Goal: Transaction & Acquisition: Purchase product/service

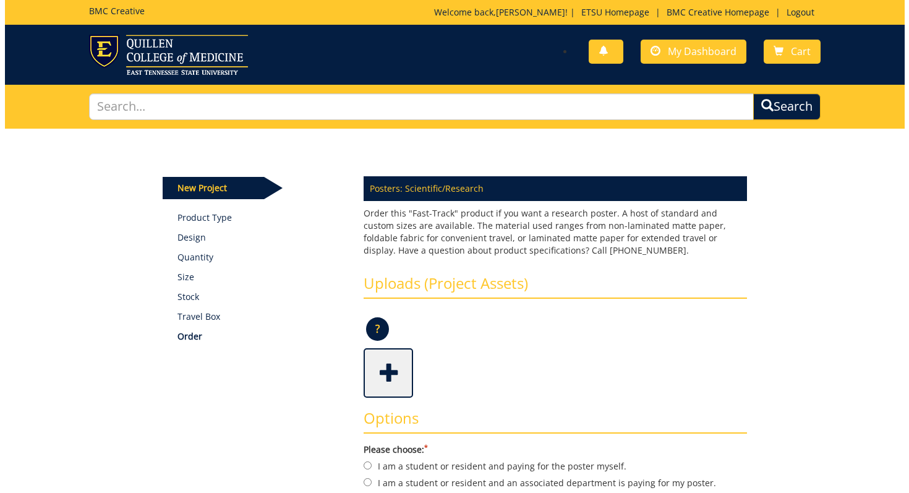
scroll to position [156, 0]
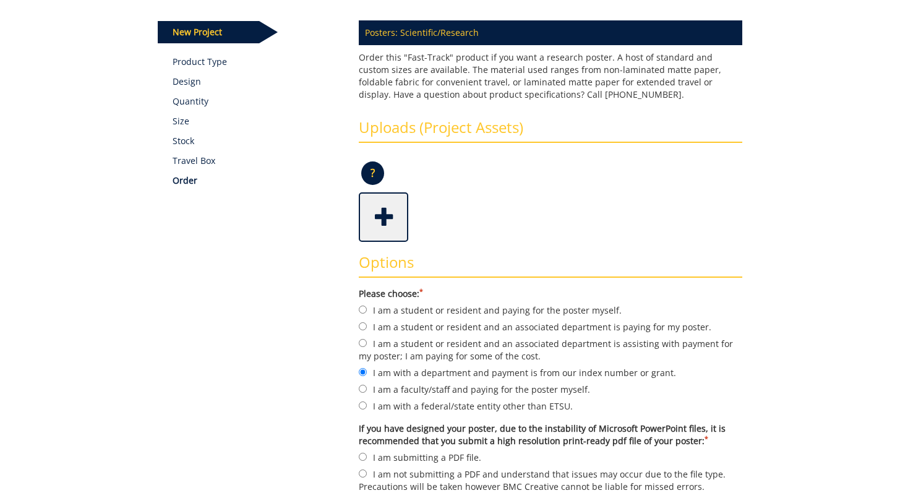
click at [377, 220] on span at bounding box center [384, 215] width 49 height 43
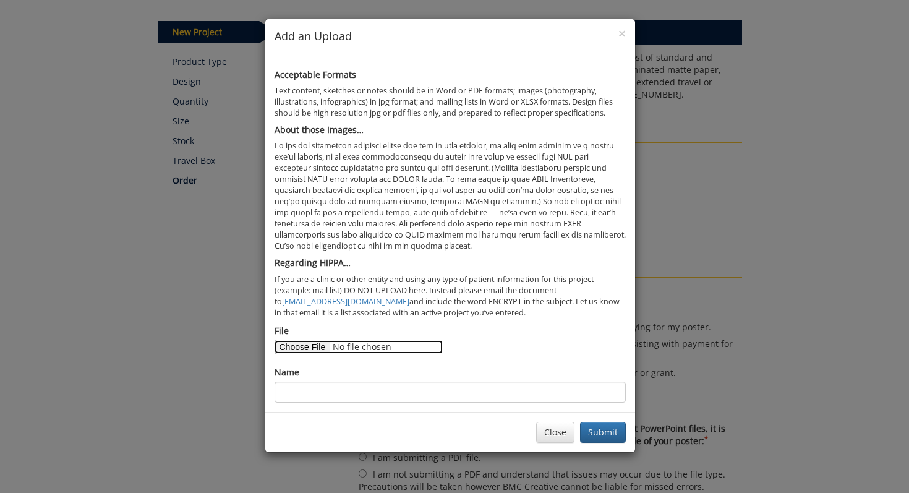
click at [311, 345] on input "File" at bounding box center [359, 347] width 168 height 14
type input "C:\fakepath\Goniotomy Poster (10).pdf"
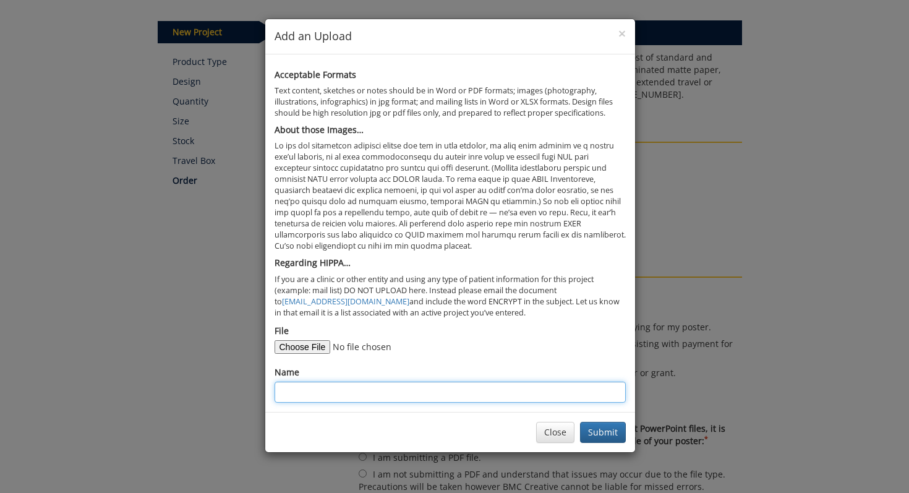
click at [463, 388] on input "Name" at bounding box center [450, 392] width 351 height 21
paste input "Outcomes of BANG, Kahook Dual Blade, and Omni Goniotomy: A Retrospective Review…"
click at [334, 390] on input "Outcomes of BANG, Kahook Dual Blade, and Omni Goniotomy: A Retrospective Review…" at bounding box center [450, 392] width 351 height 21
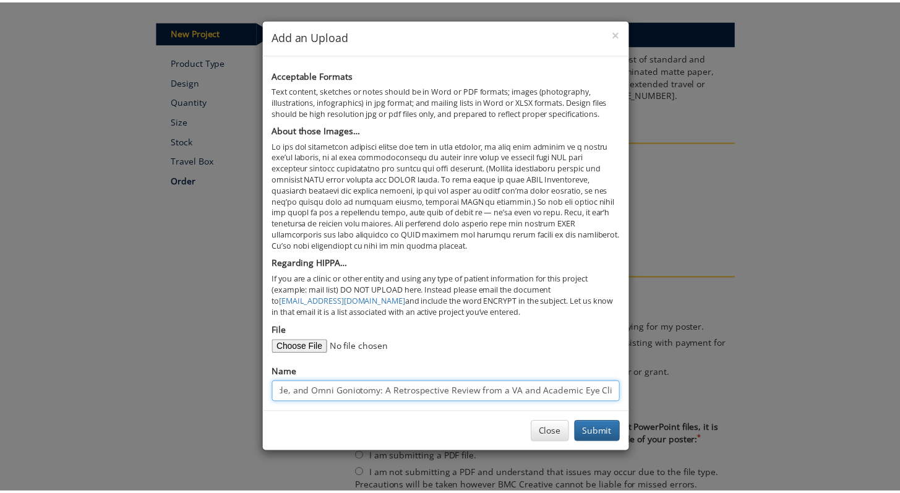
scroll to position [0, 0]
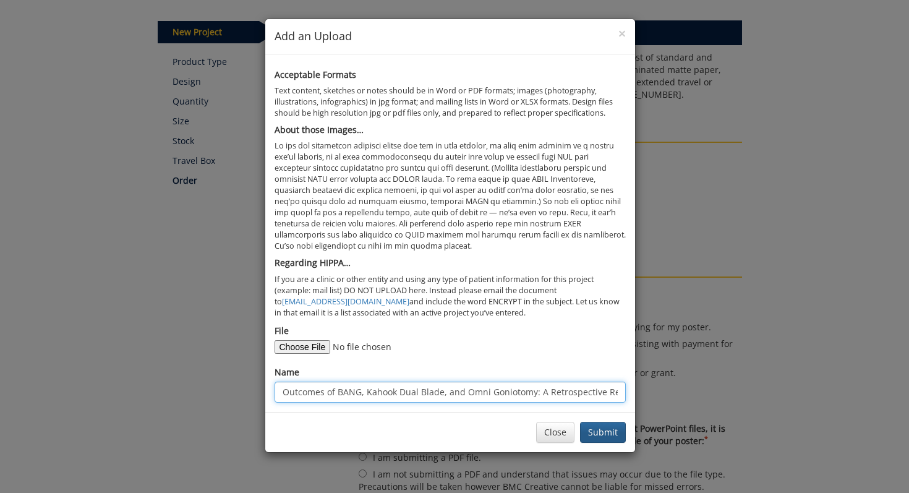
type input "Outcomes of BANG, Kahook Dual Blade, and Omni Goniotomy: A Retrospective Review…"
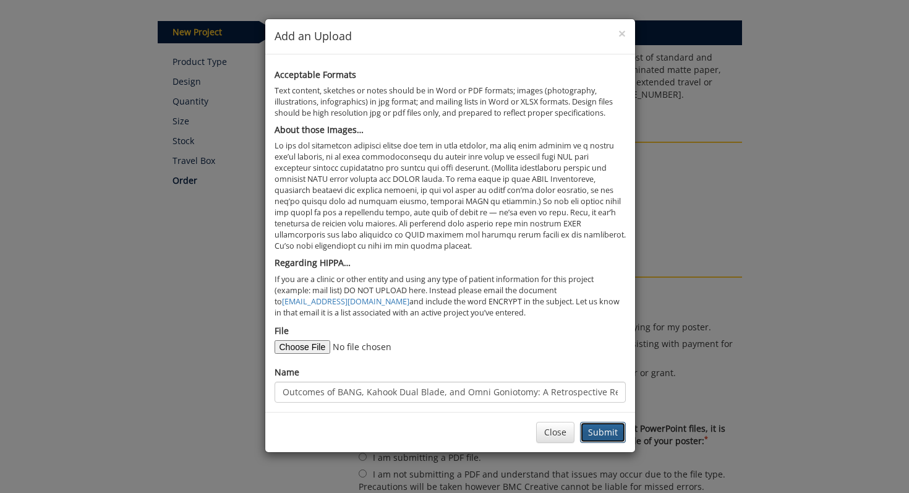
click at [599, 427] on button "Submit" at bounding box center [603, 432] width 46 height 21
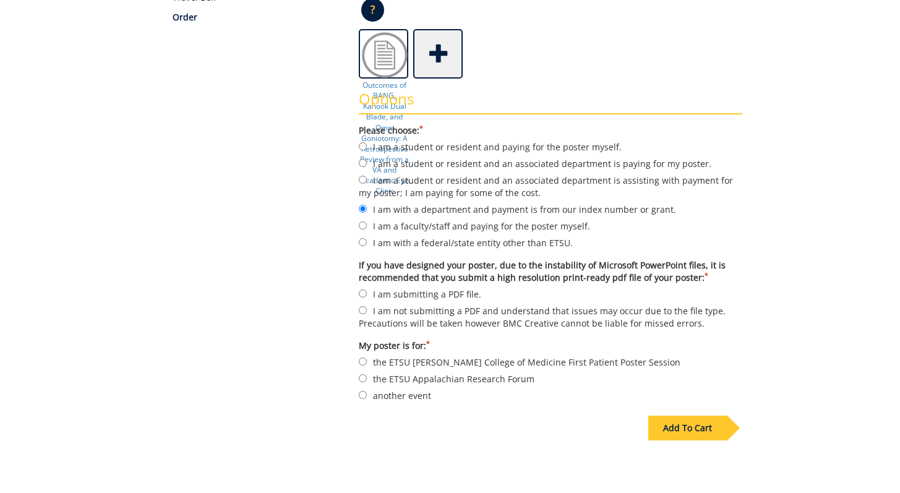
scroll to position [445, 0]
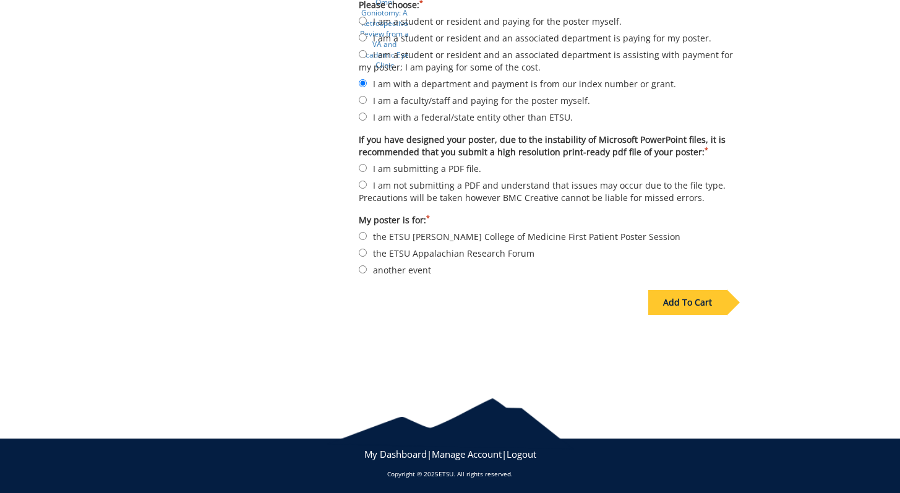
click at [698, 296] on div "Add To Cart" at bounding box center [687, 302] width 79 height 25
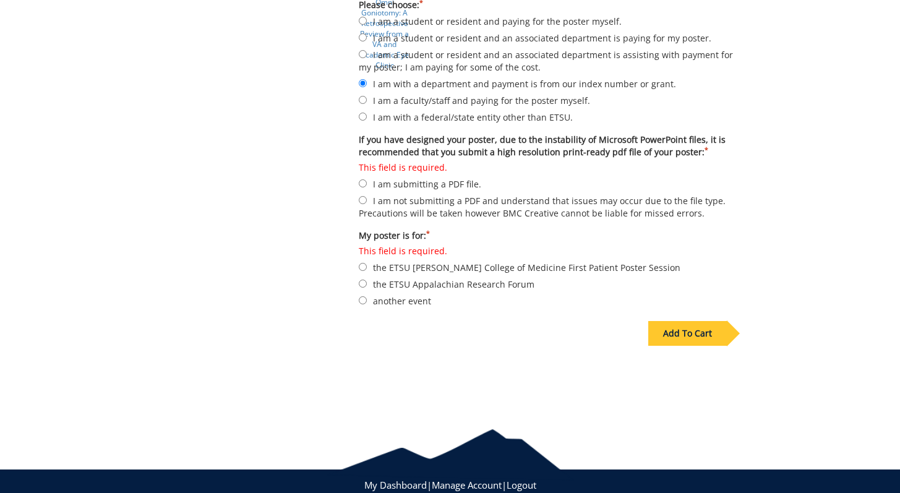
click at [458, 181] on label "This field is required. I am submitting a PDF file." at bounding box center [550, 175] width 383 height 29
click at [367, 181] on input "This field is required. I am submitting a PDF file." at bounding box center [363, 183] width 8 height 8
radio input "true"
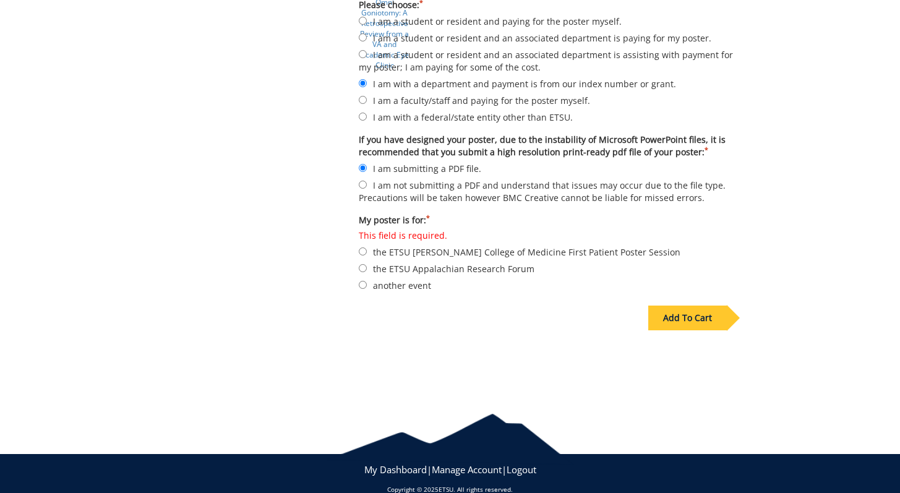
click at [475, 249] on label "This field is required. the ETSU Quillen College of Medicine First Patient Post…" at bounding box center [550, 243] width 383 height 29
click at [367, 249] on input "This field is required. the ETSU Quillen College of Medicine First Patient Post…" at bounding box center [363, 251] width 8 height 8
radio input "true"
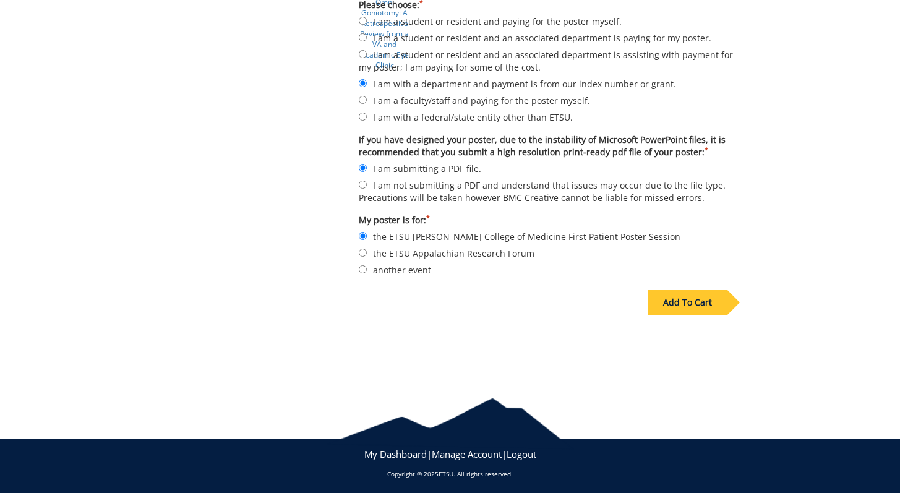
click at [689, 302] on div "Add To Cart" at bounding box center [687, 302] width 79 height 25
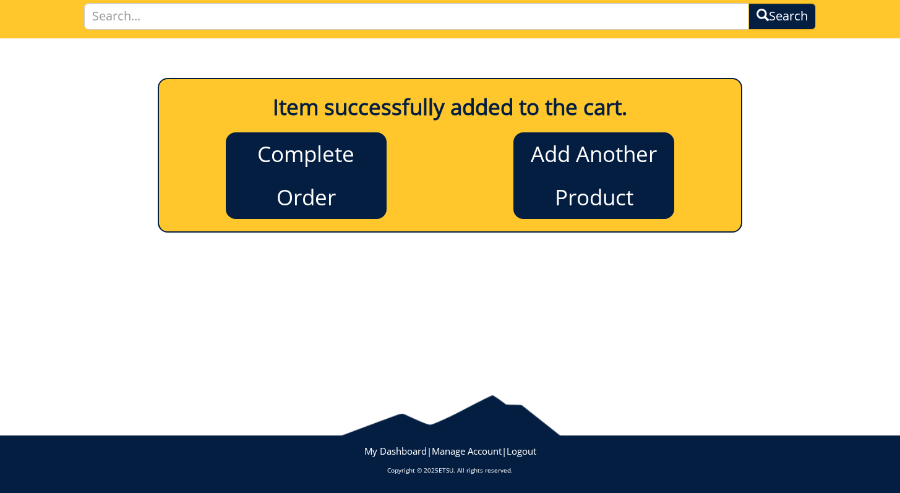
scroll to position [90, 0]
click at [364, 176] on link "Complete Order" at bounding box center [306, 175] width 161 height 87
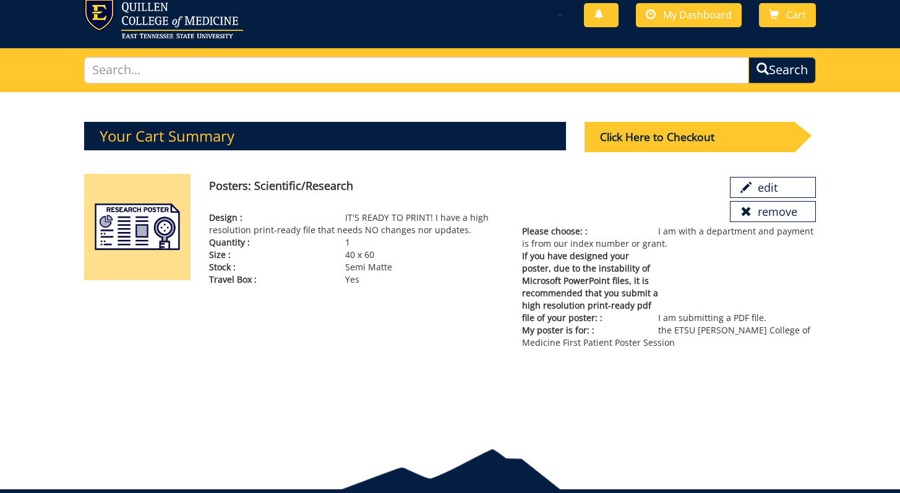
scroll to position [90, 0]
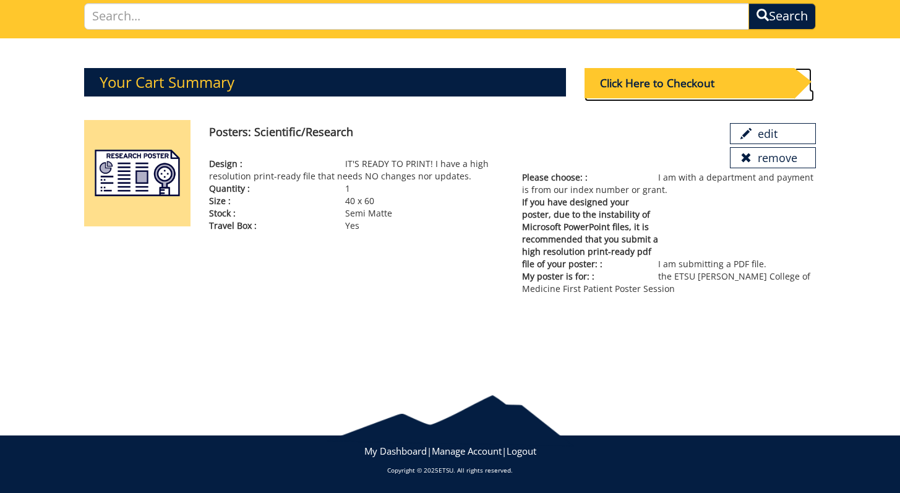
click at [615, 88] on div "Click Here to Checkout" at bounding box center [690, 83] width 210 height 30
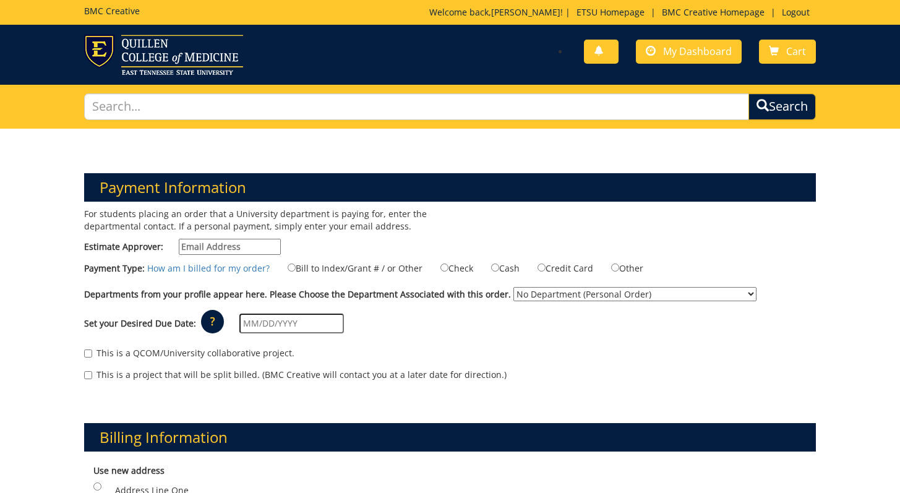
click at [228, 248] on input "Estimate Approver:" at bounding box center [230, 247] width 102 height 16
type input "aebibe@etsu.edu"
click at [288, 267] on input "Bill to Index/Grant # / or Other" at bounding box center [292, 267] width 8 height 8
radio input "true"
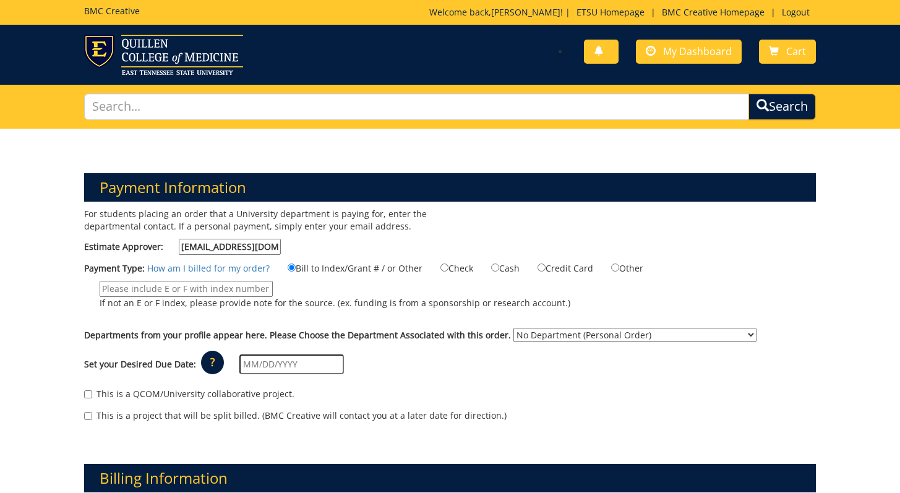
click at [244, 287] on input "If not an E or F index, please provide note for the source. (ex. funding is fro…" at bounding box center [186, 289] width 173 height 16
paste input "E31571"
type input "E31571"
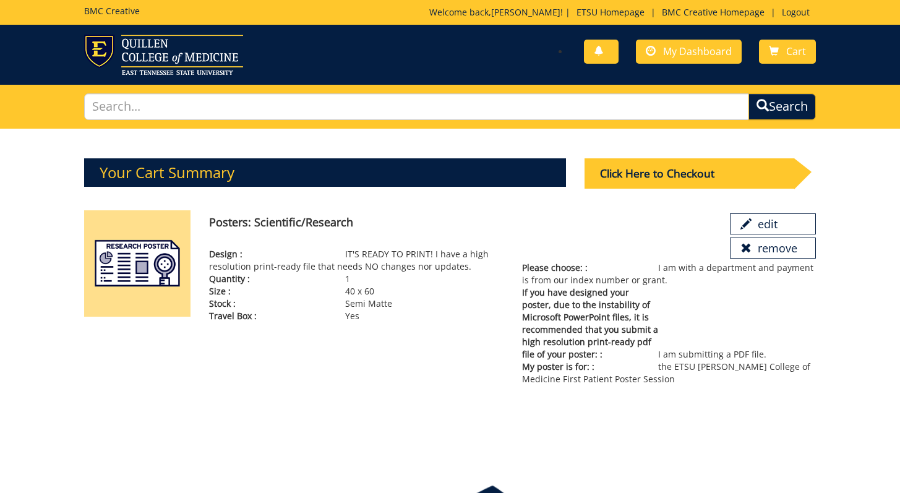
scroll to position [90, 0]
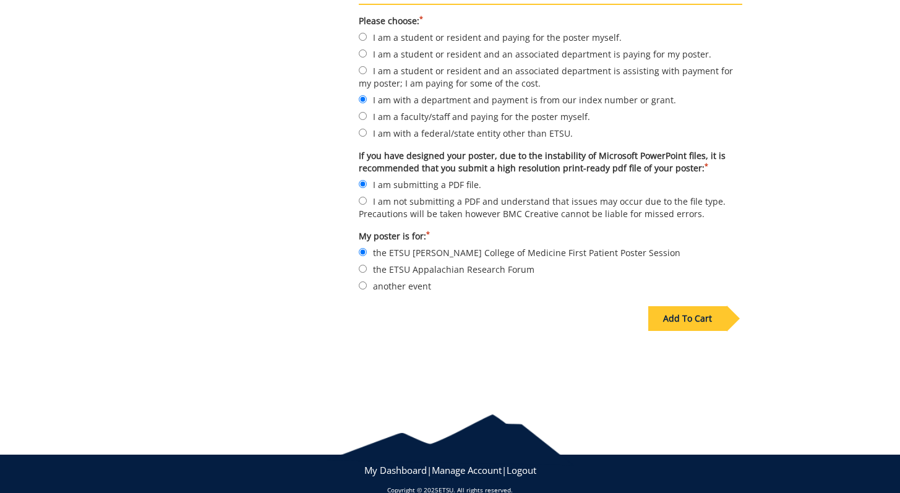
scroll to position [426, 0]
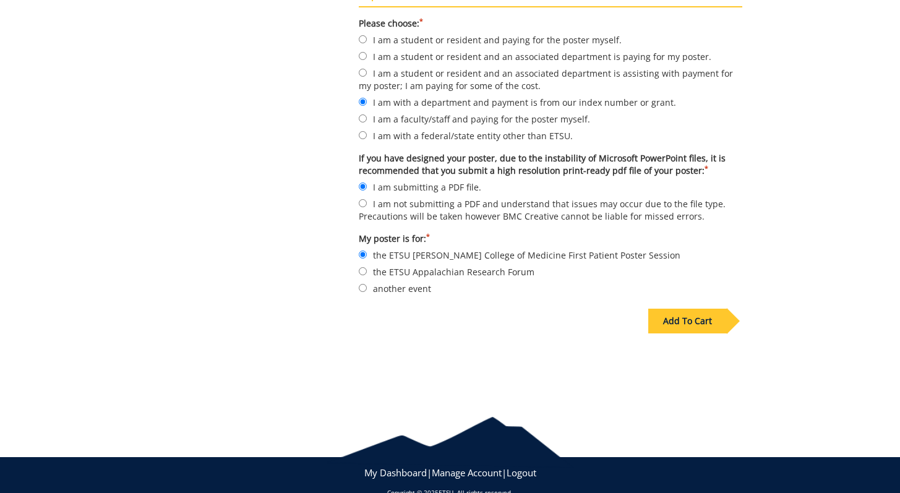
click at [388, 287] on label "another event" at bounding box center [550, 288] width 383 height 14
click at [367, 287] on input "another event" at bounding box center [363, 288] width 8 height 8
radio input "true"
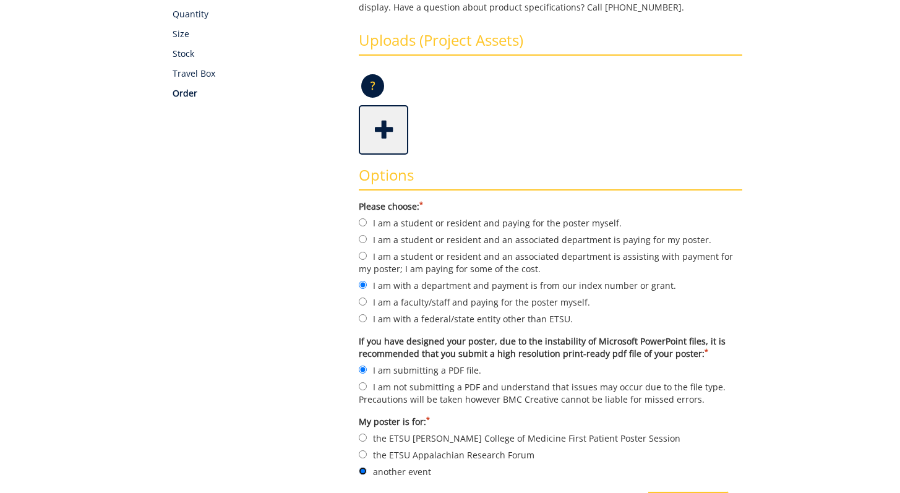
scroll to position [228, 0]
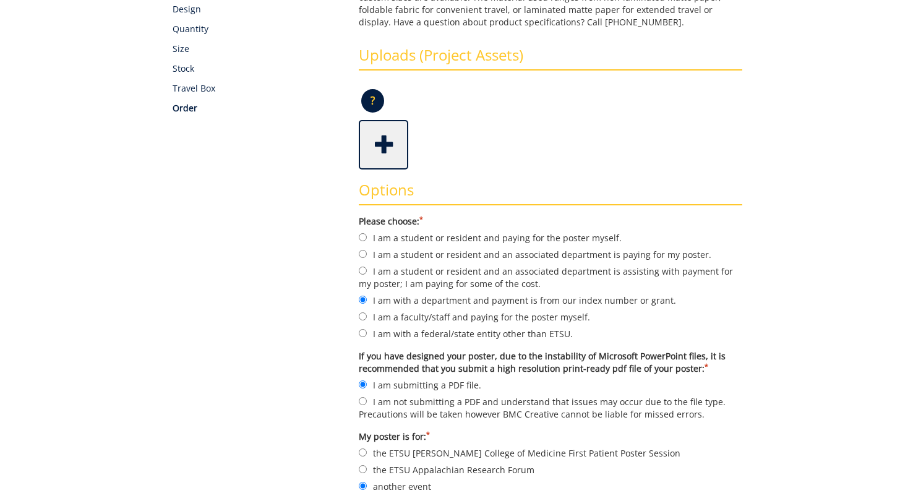
click at [380, 150] on span at bounding box center [384, 143] width 49 height 43
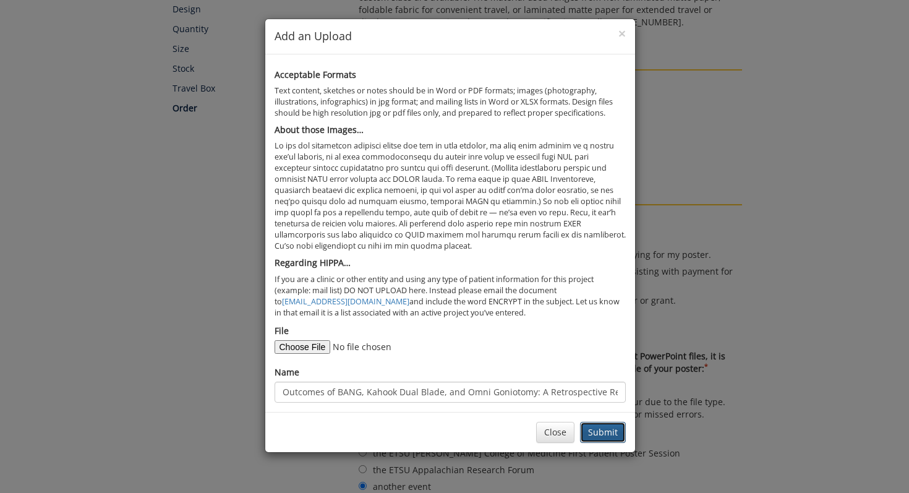
click at [594, 435] on button "Submit" at bounding box center [603, 432] width 46 height 21
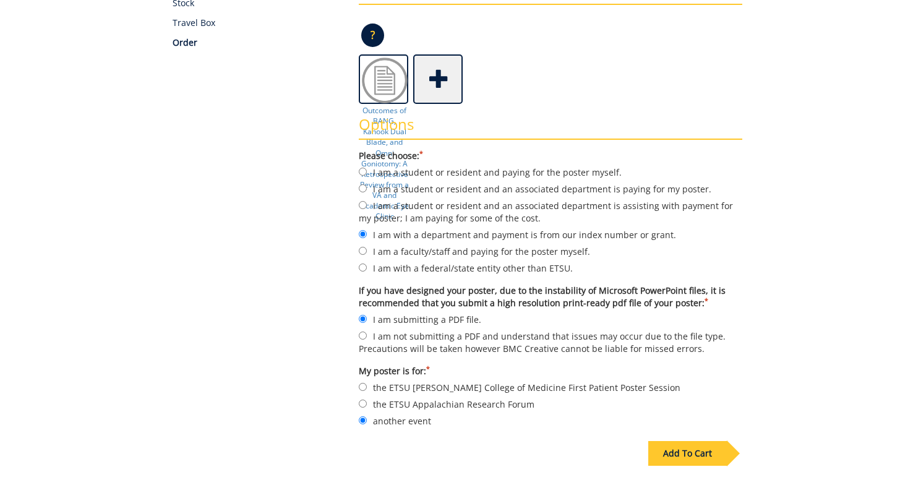
scroll to position [445, 0]
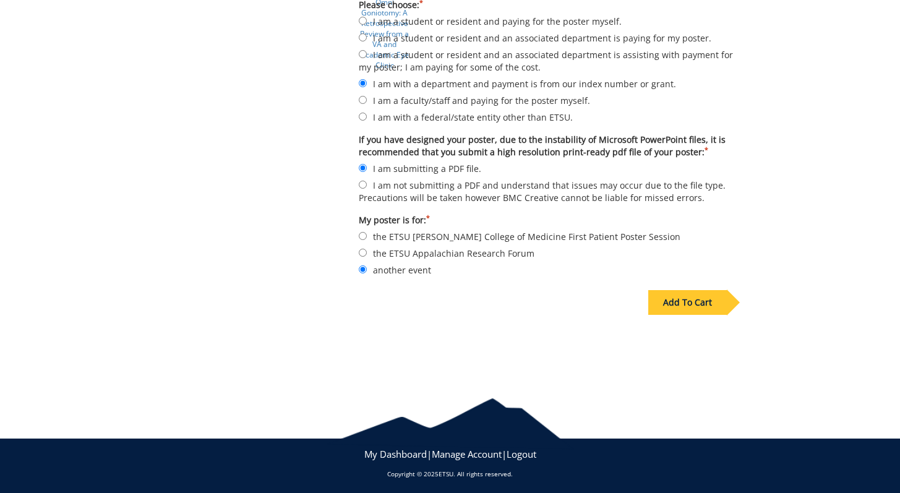
click at [701, 294] on div "Add To Cart" at bounding box center [687, 302] width 79 height 25
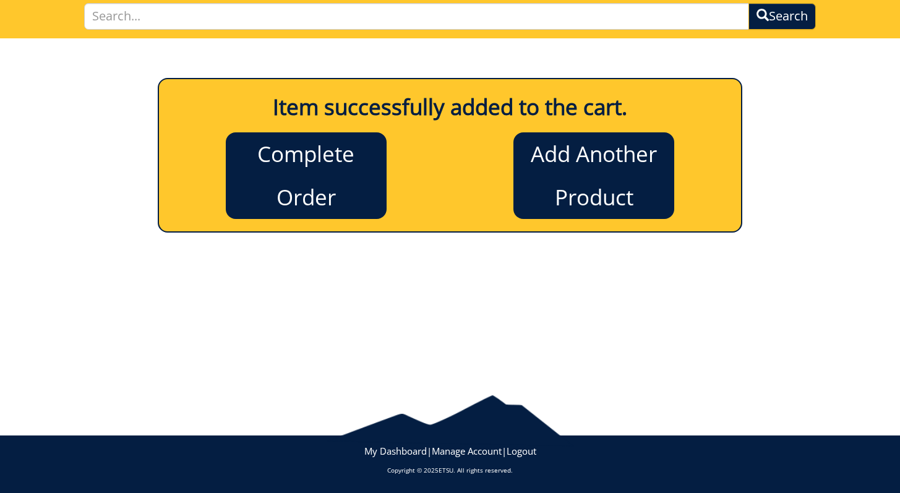
scroll to position [90, 0]
click at [287, 174] on link "Complete Order" at bounding box center [306, 175] width 161 height 87
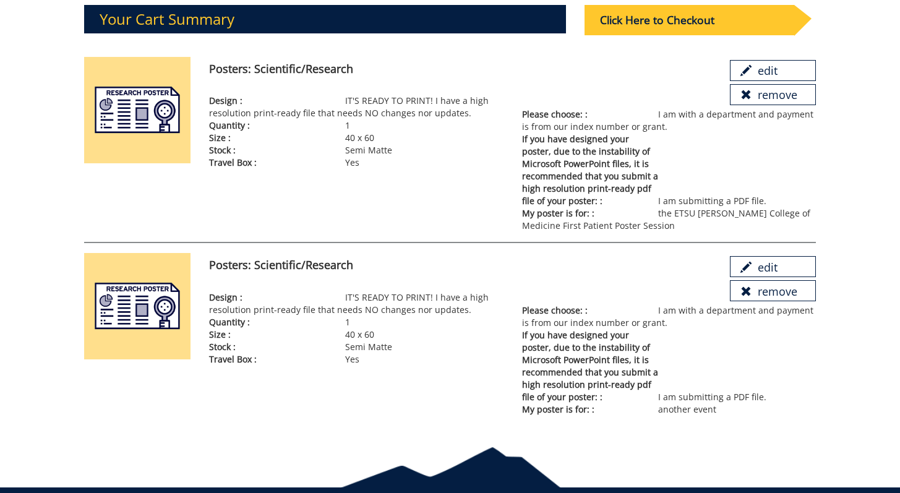
scroll to position [157, 0]
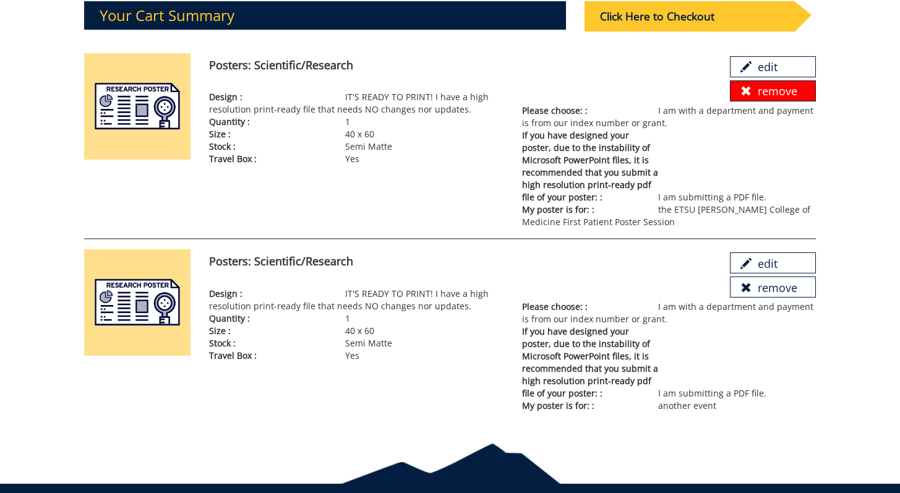
click at [757, 90] on link "remove" at bounding box center [772, 90] width 85 height 21
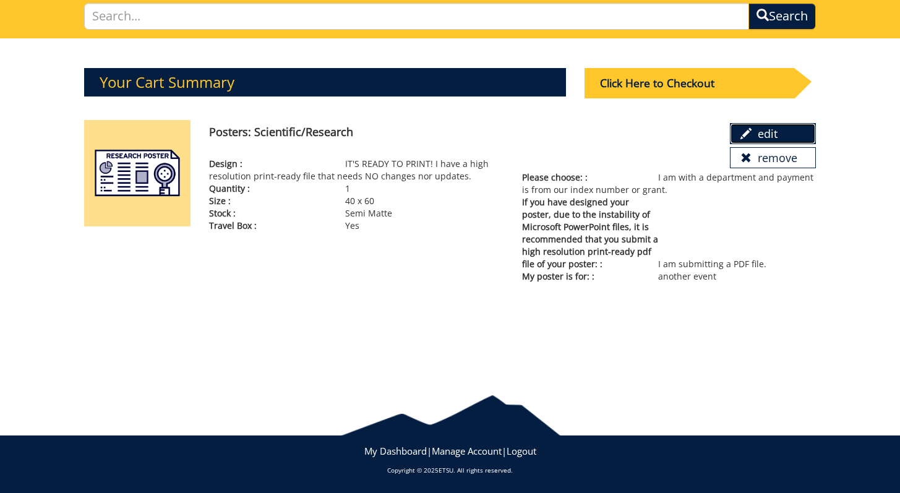
click at [756, 127] on link "edit" at bounding box center [772, 133] width 85 height 21
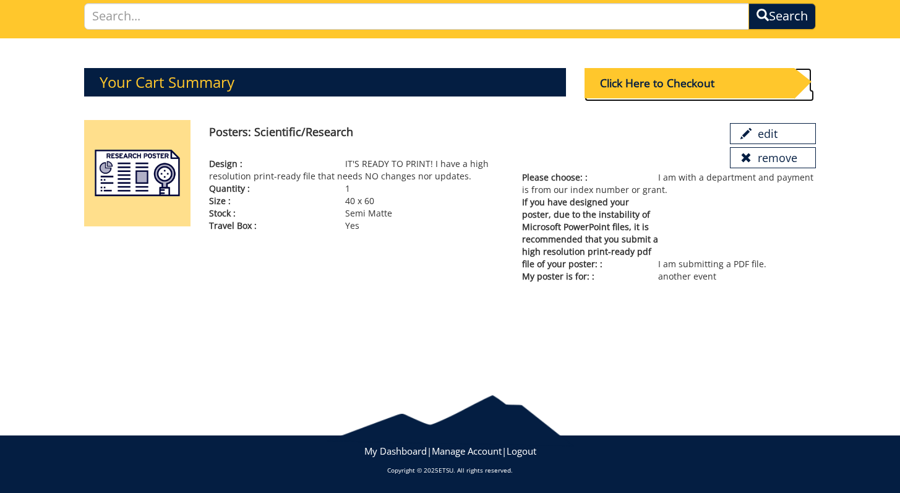
click at [718, 89] on div "Click Here to Checkout" at bounding box center [690, 83] width 210 height 30
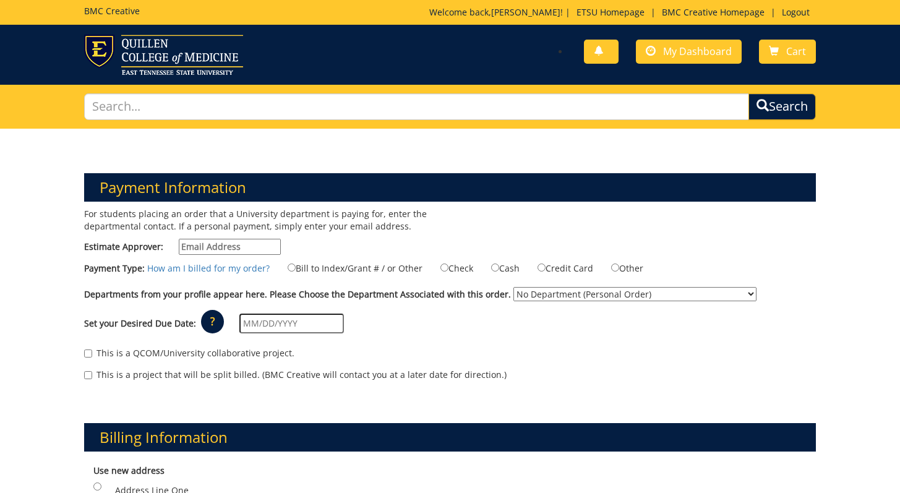
click at [245, 246] on input "Estimate Approver:" at bounding box center [230, 247] width 102 height 16
type input "aebibe@etsu.edu"
click at [288, 268] on input "Bill to Index/Grant # / or Other" at bounding box center [292, 267] width 8 height 8
radio input "true"
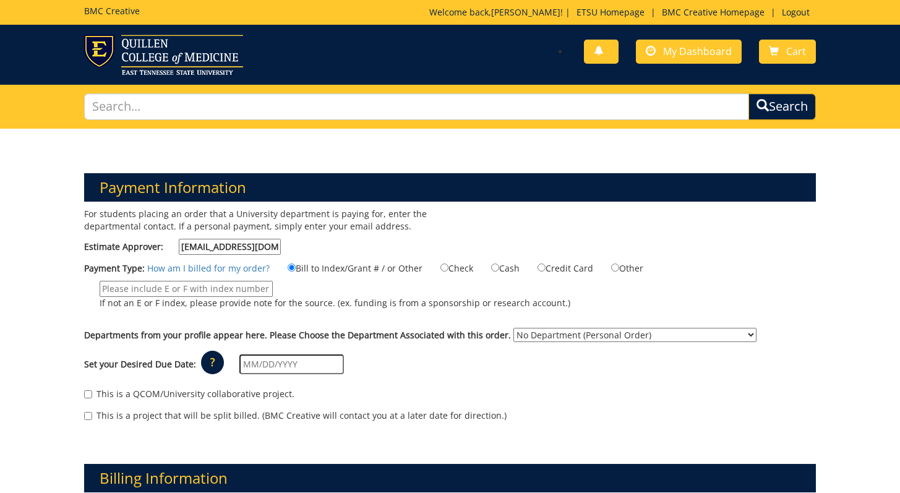
click at [244, 286] on input "If not an E or F index, please provide note for the source. (ex. funding is fro…" at bounding box center [186, 289] width 173 height 16
paste input "E31571"
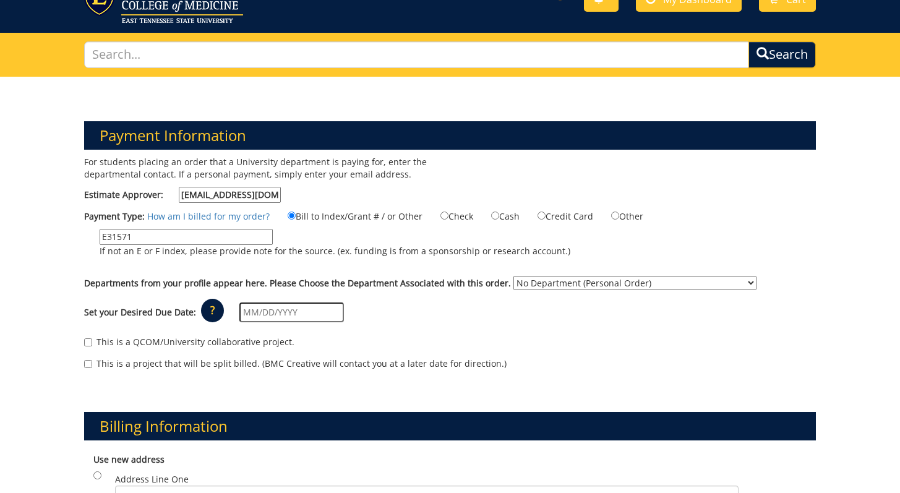
scroll to position [59, 0]
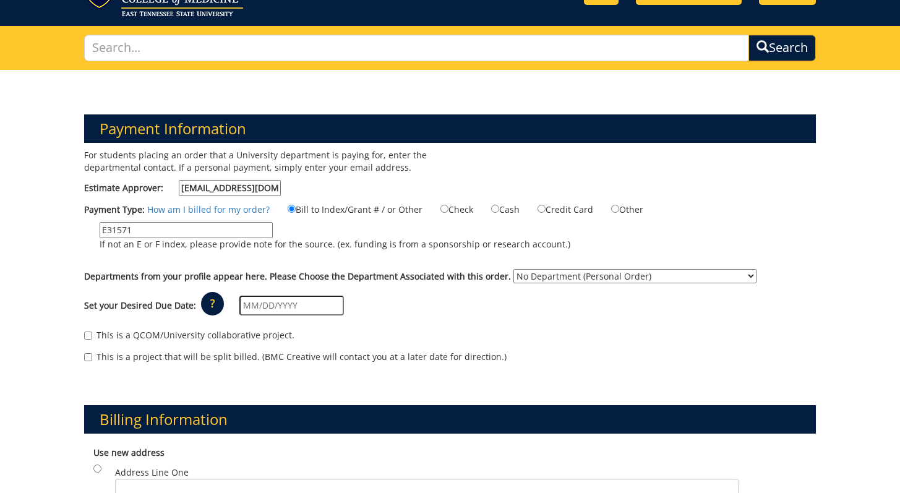
type input "E31571"
click at [533, 273] on select "No Department (Personal Order) Graduate Medical Education Institutional Researc…" at bounding box center [634, 276] width 243 height 14
select select "262"
click at [513, 269] on select "No Department (Personal Order) Graduate Medical Education Institutional Researc…" at bounding box center [634, 276] width 243 height 14
click at [228, 335] on label "This is a QCOM/University collaborative project." at bounding box center [189, 335] width 210 height 12
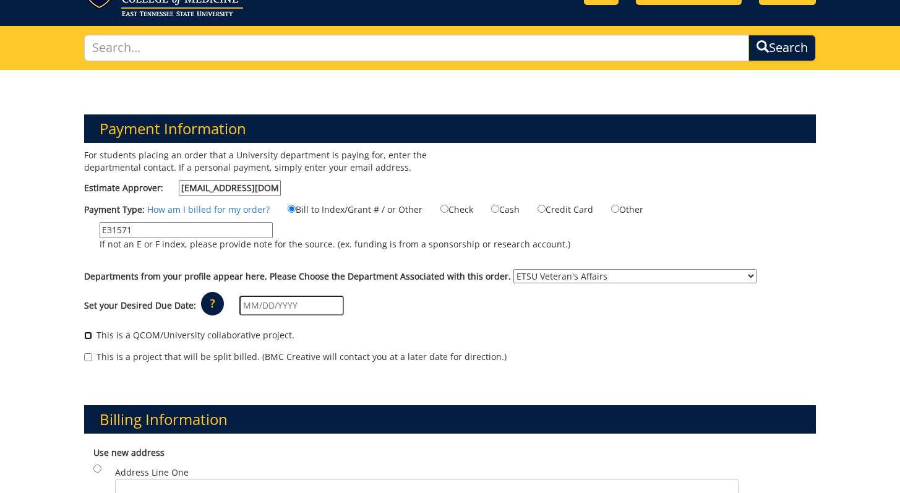
click at [92, 335] on input "This is a QCOM/University collaborative project." at bounding box center [88, 336] width 8 height 8
checkbox input "true"
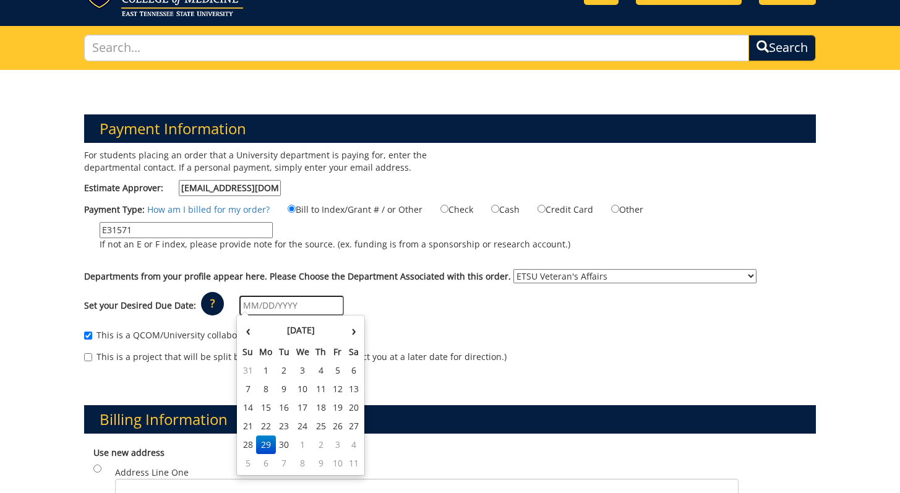
click at [275, 306] on input "text" at bounding box center [291, 306] width 105 height 20
click at [329, 440] on td "3" at bounding box center [337, 444] width 17 height 19
type input "[DATE]"
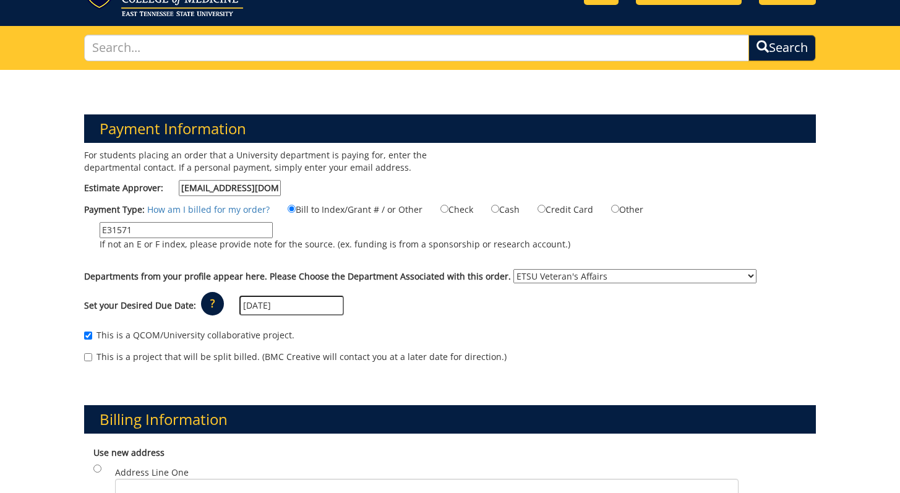
click at [286, 306] on input "[DATE]" at bounding box center [291, 306] width 105 height 20
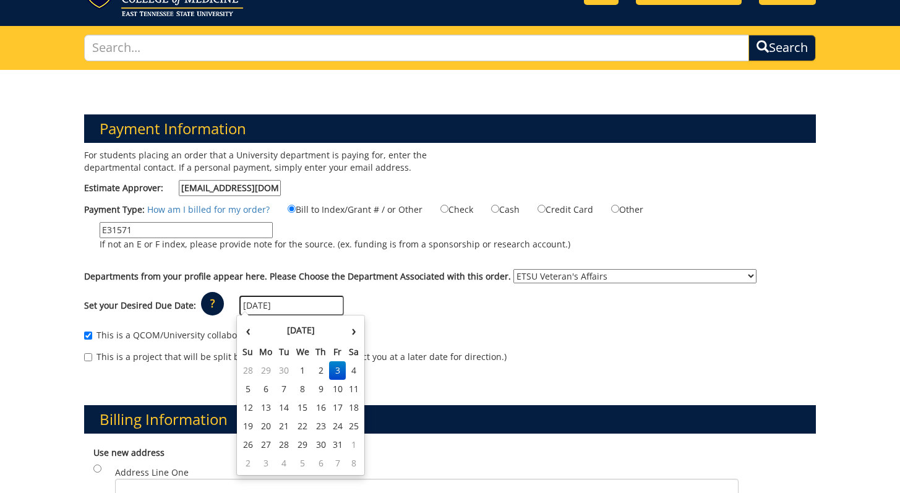
click at [411, 297] on div "Set your Desired Due Date: ? × How long will my project take to finish? : Pleas…" at bounding box center [450, 306] width 750 height 34
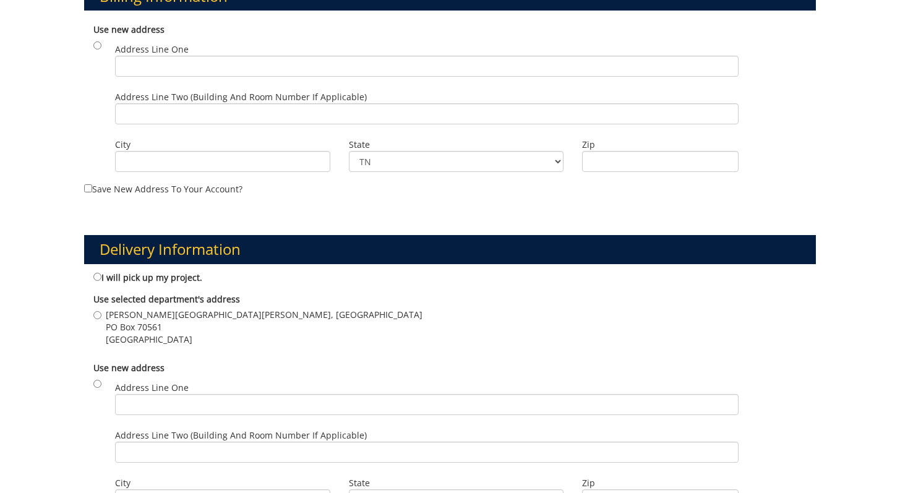
scroll to position [514, 0]
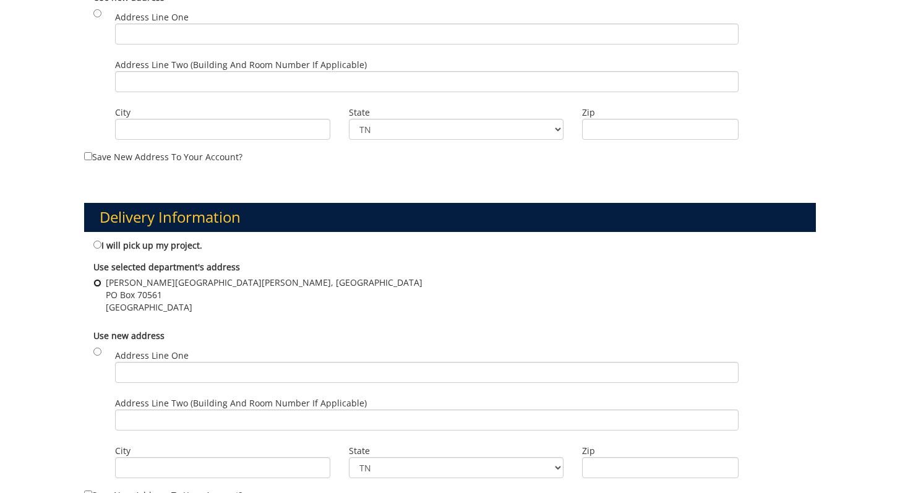
click at [98, 282] on input "Burgin Dossett Hall, Room 101 PO Box 70561 Johnson City , TN 37614" at bounding box center [97, 283] width 8 height 8
radio input "true"
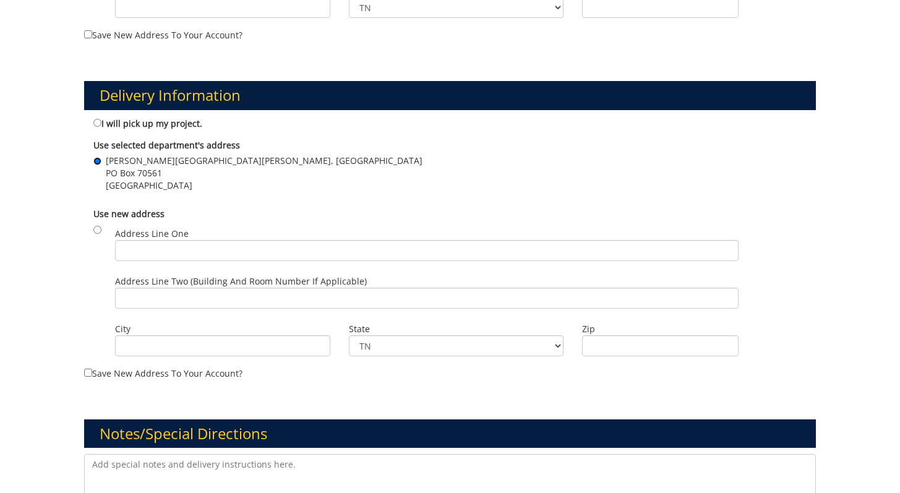
scroll to position [632, 0]
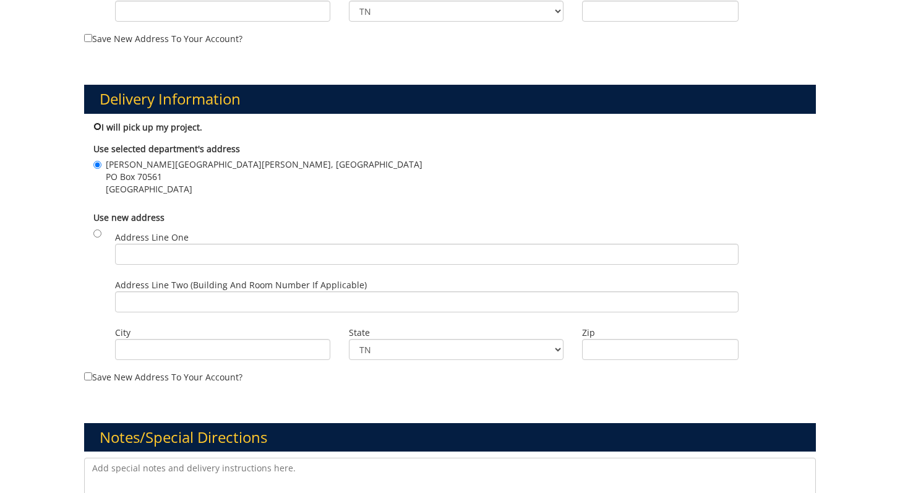
click at [98, 124] on input "I will pick up my project." at bounding box center [97, 126] width 8 height 8
radio input "true"
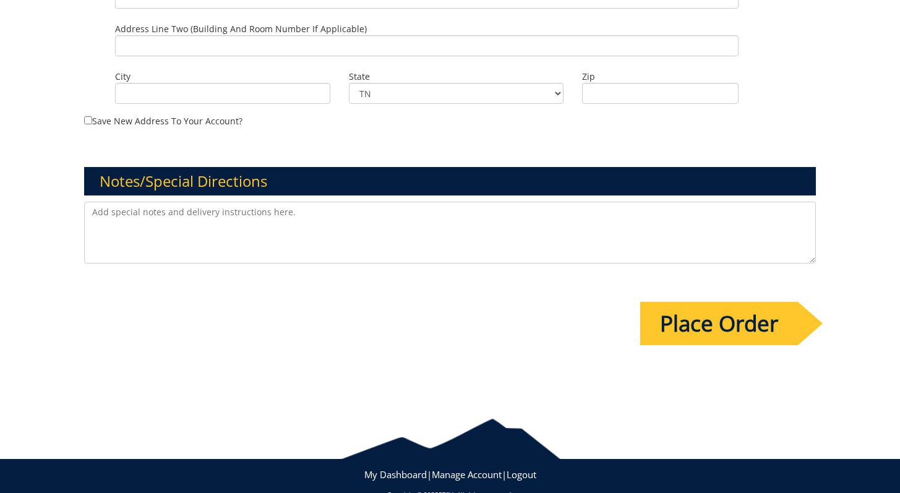
scroll to position [910, 0]
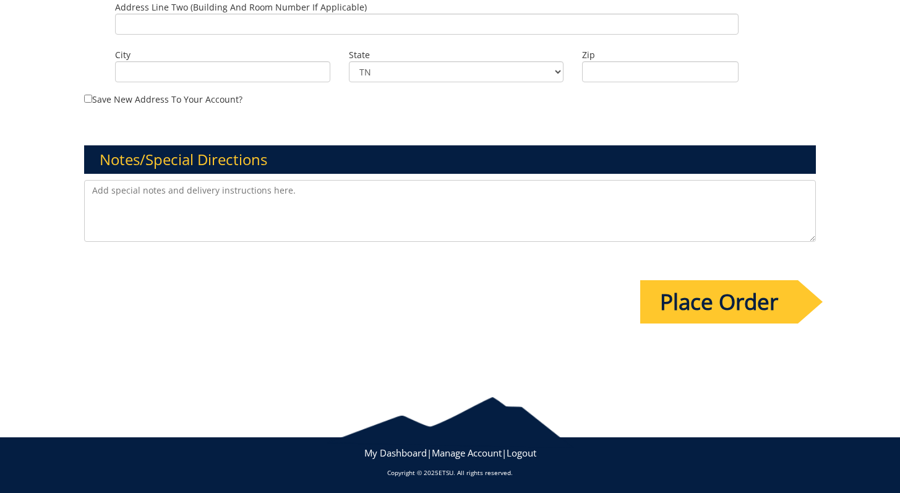
click at [704, 302] on input "Place Order" at bounding box center [719, 301] width 158 height 43
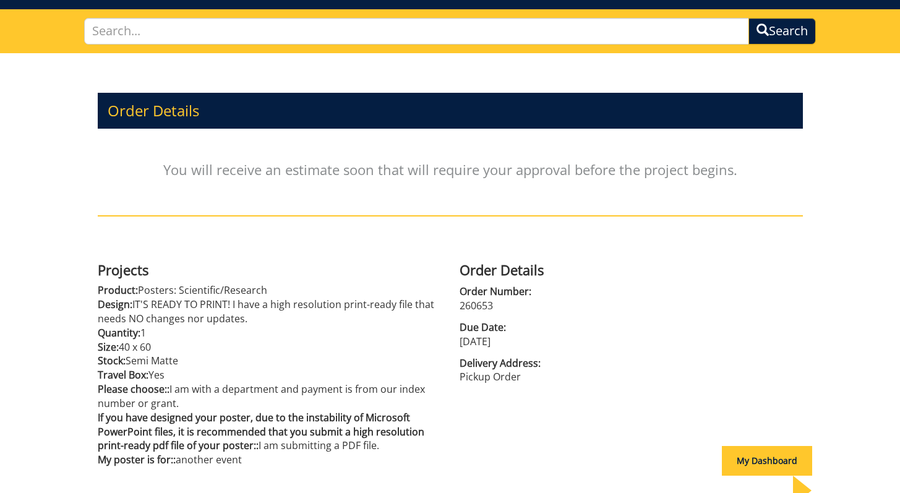
scroll to position [77, 0]
